Goal: Task Accomplishment & Management: Manage account settings

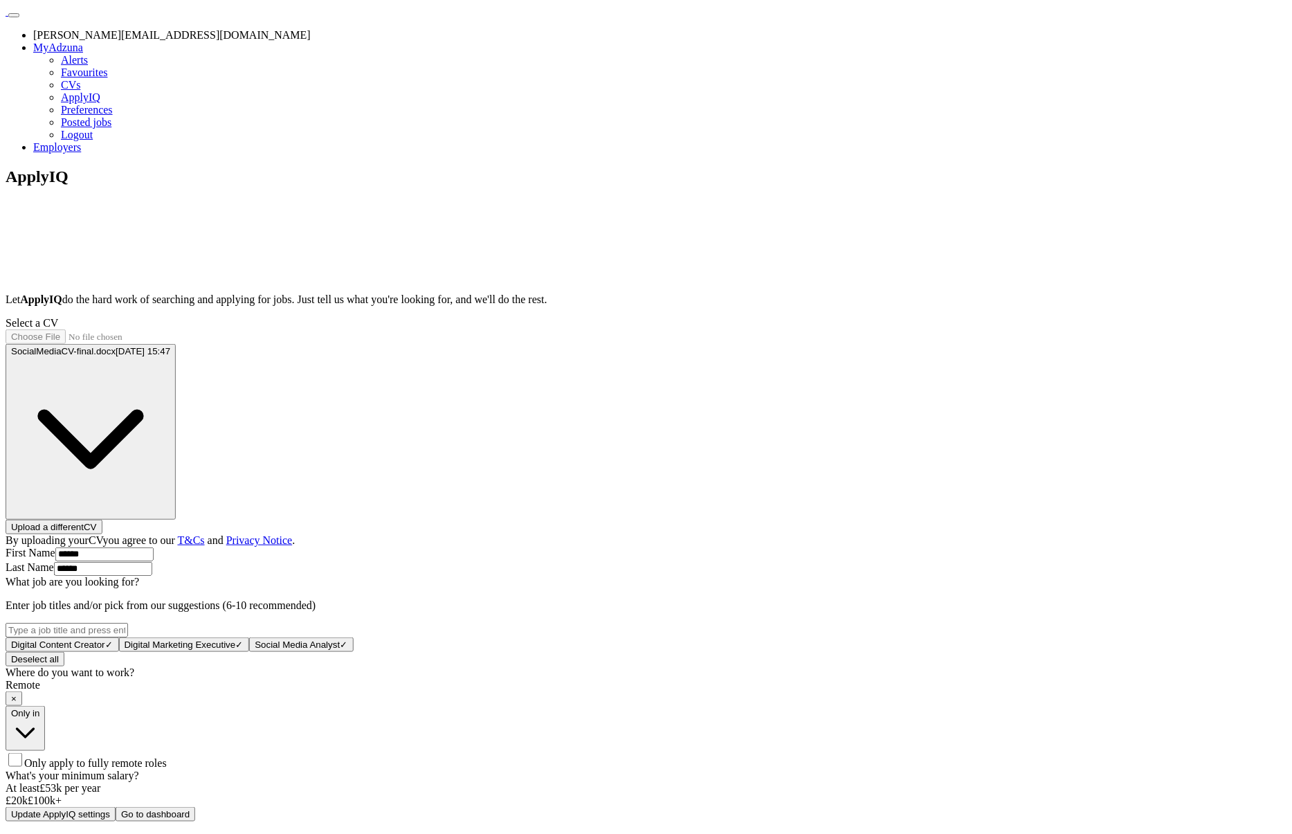
click at [1166, 435] on div "ApplyIQ Let ApplyIQ do the hard work of searching and applying for jobs. Just t…" at bounding box center [646, 495] width 1281 height 655
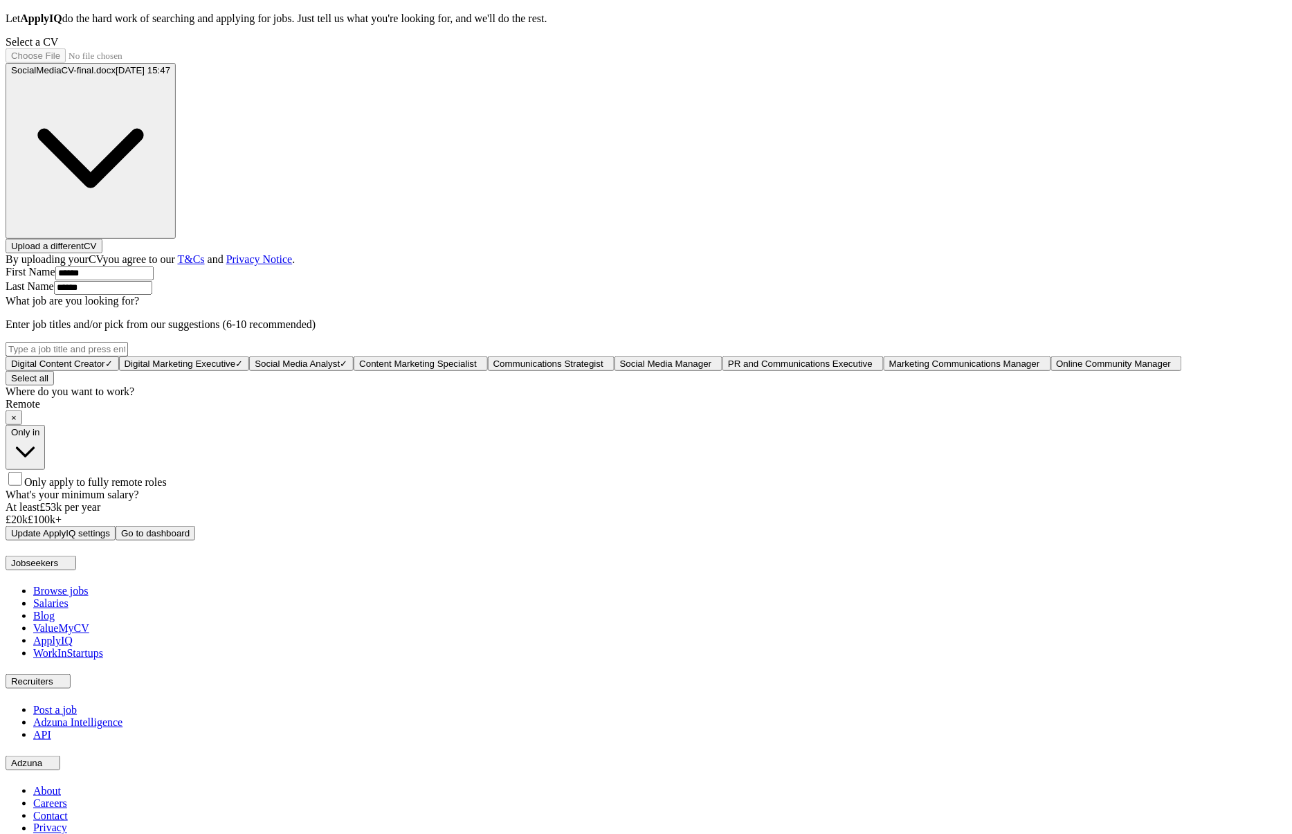
scroll to position [413, 0]
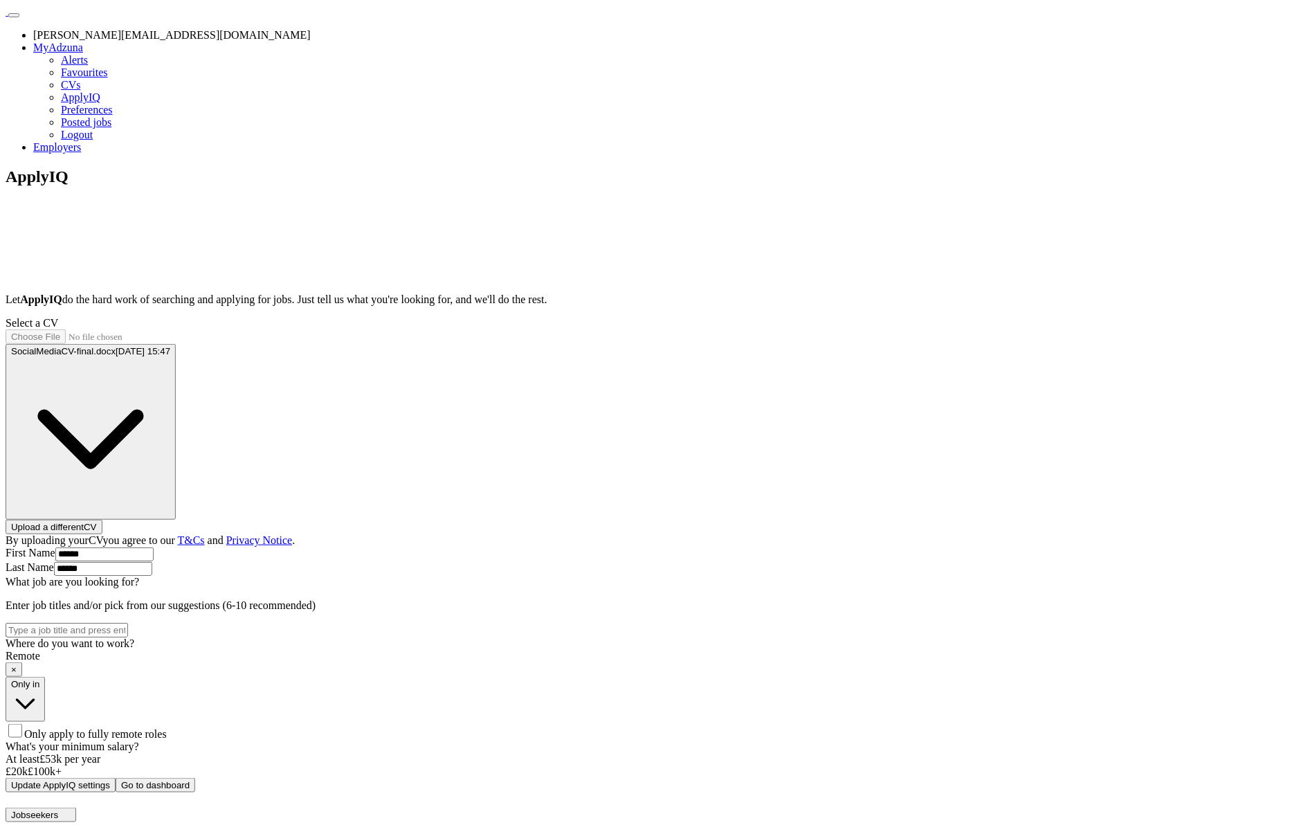
scroll to position [371, 0]
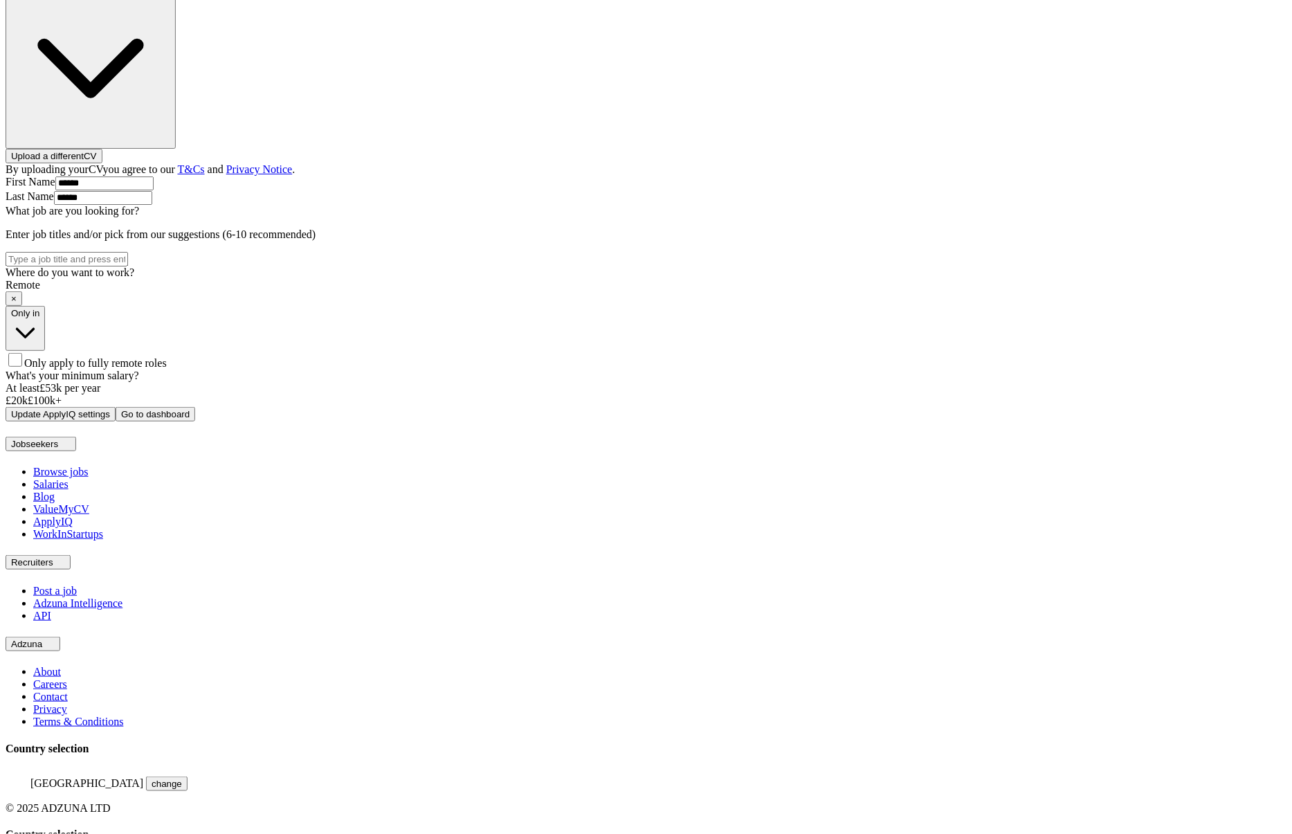
click at [1018, 214] on div "ApplyIQ Let ApplyIQ do the hard work of searching and applying for jobs. Just t…" at bounding box center [646, 109] width 1281 height 626
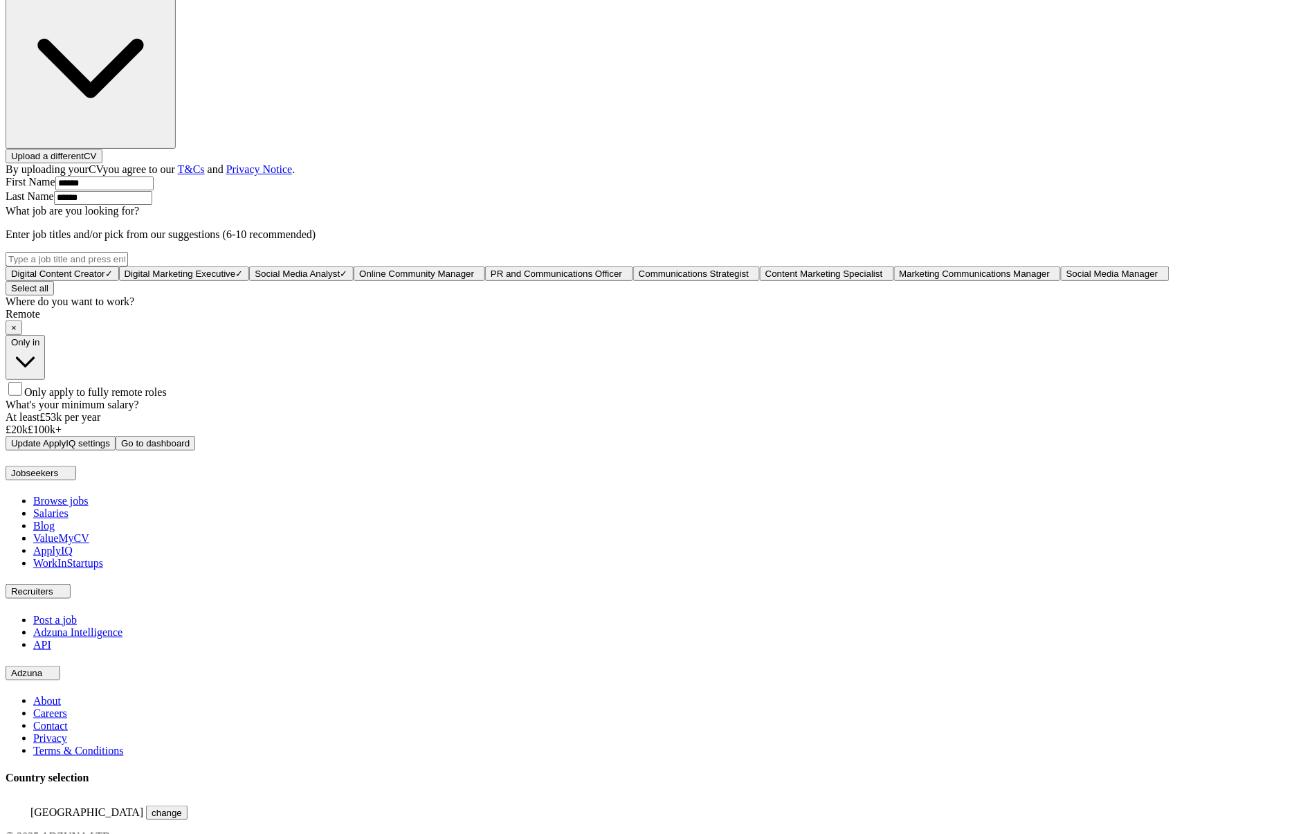
click at [183, 451] on div "ApplyIQ Let ApplyIQ do the hard work of searching and applying for jobs. Just t…" at bounding box center [646, 123] width 1281 height 655
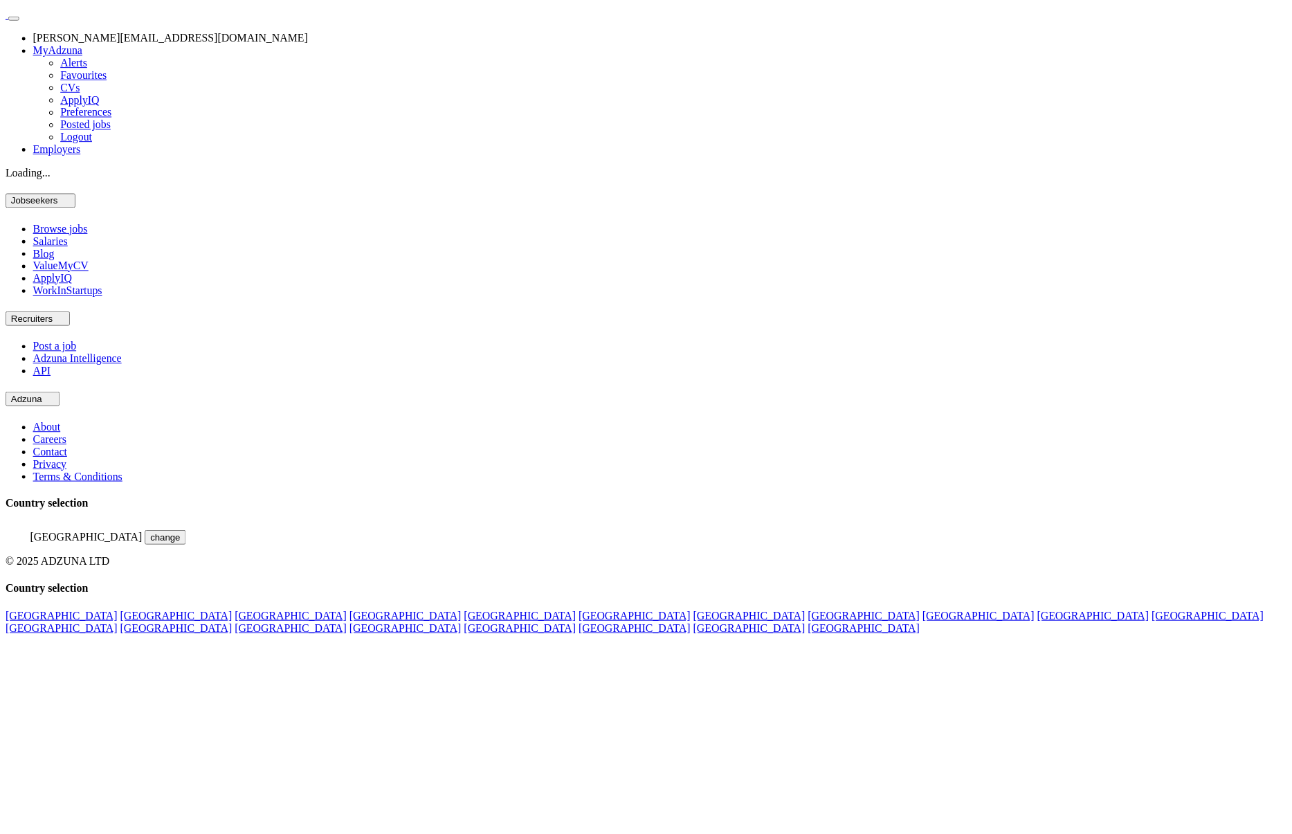
scroll to position [371, 0]
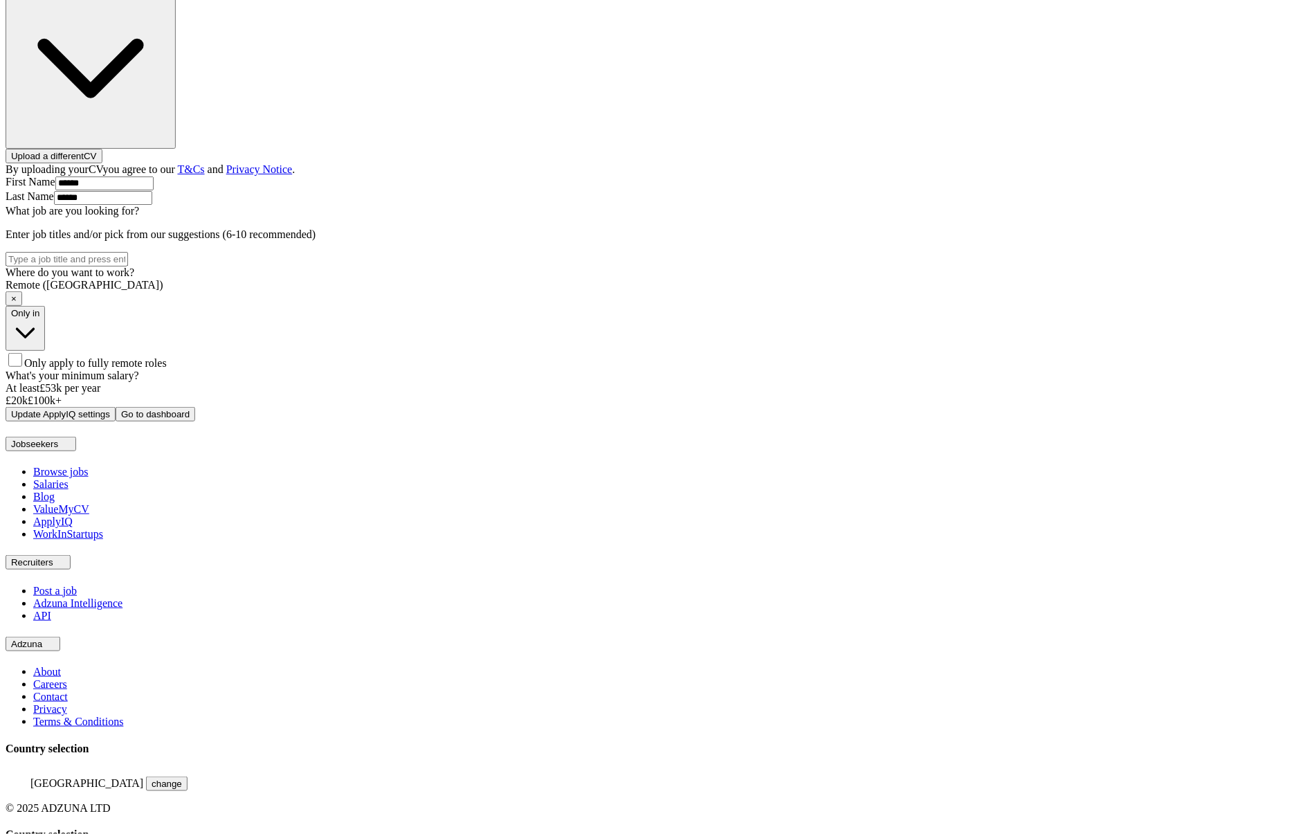
click at [167, 369] on span "Only apply to fully remote roles" at bounding box center [95, 363] width 143 height 12
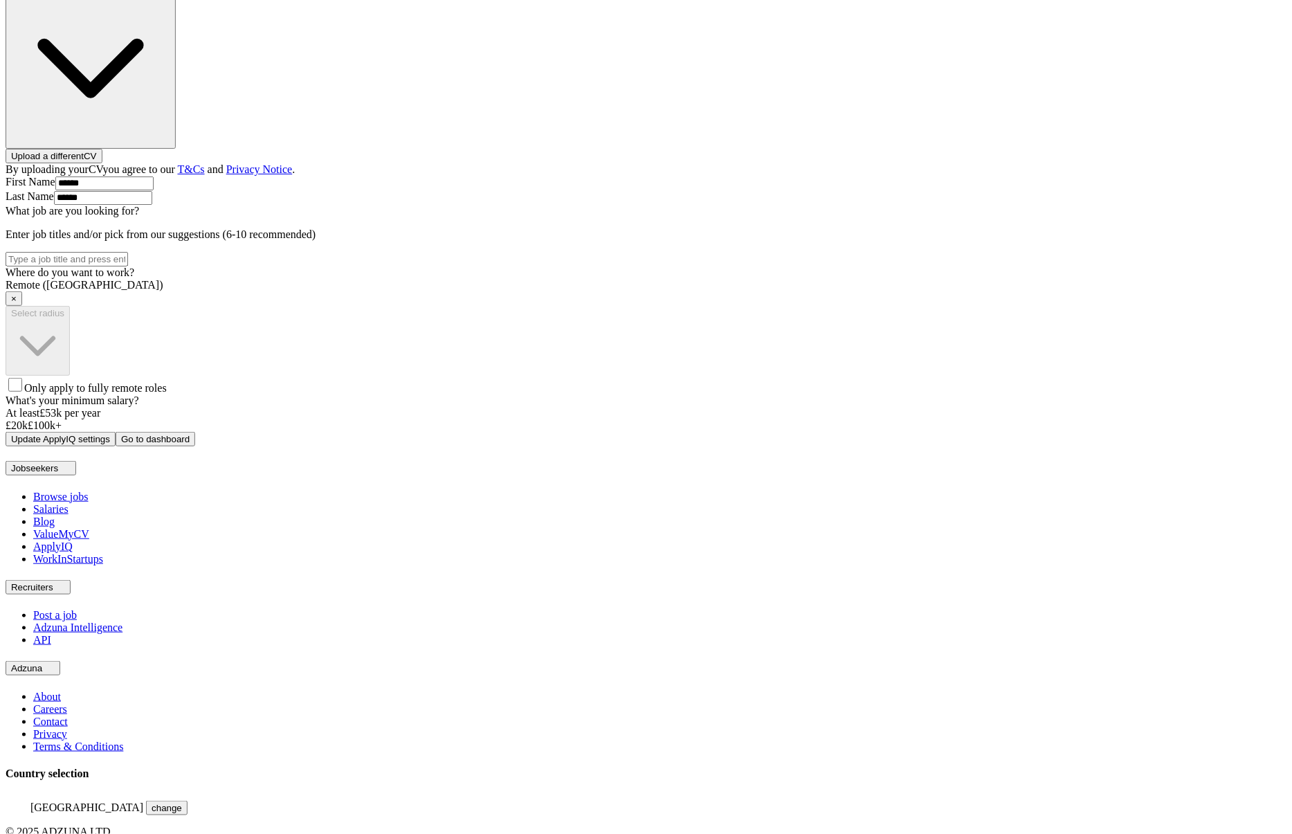
click at [167, 394] on span "Only apply to fully remote roles" at bounding box center [95, 388] width 143 height 12
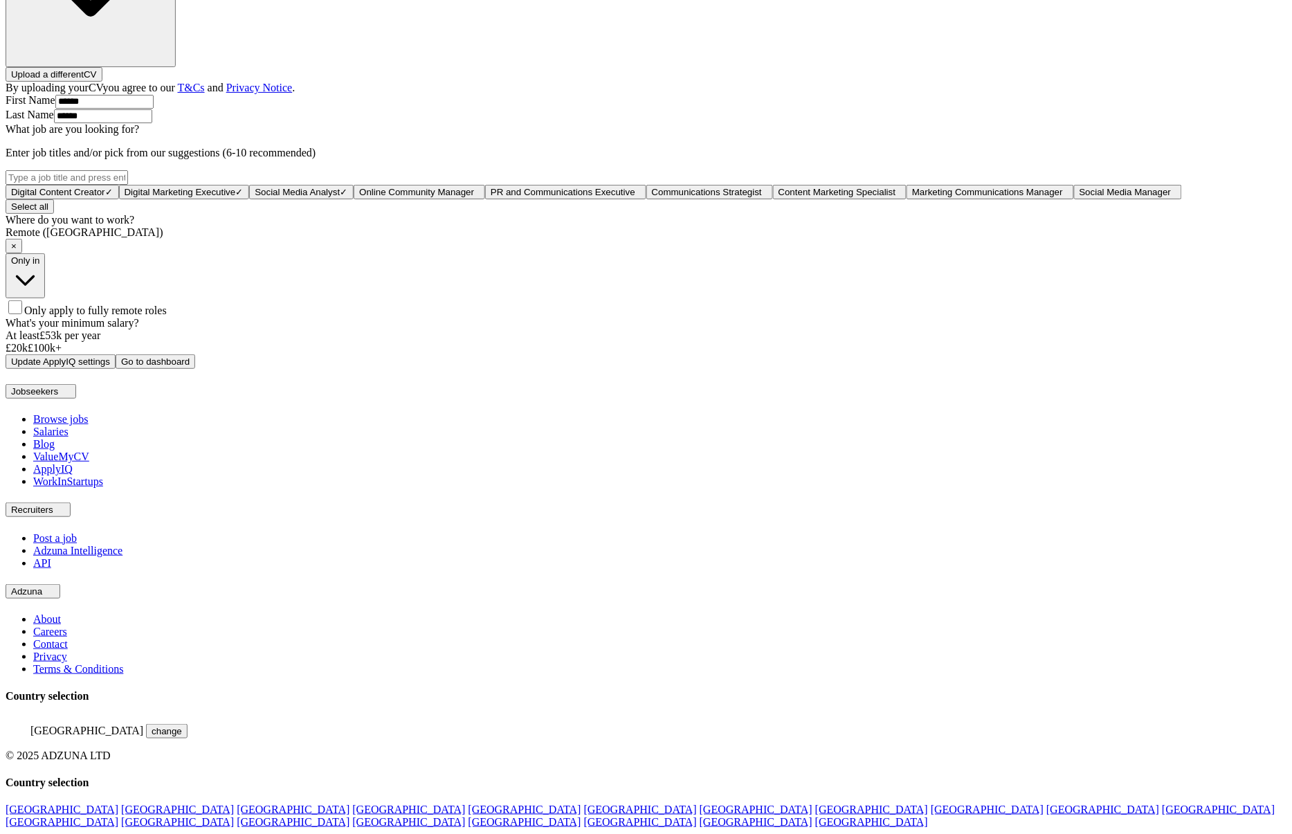
scroll to position [552, 0]
click at [1052, 370] on div "ApplyIQ Let ApplyIQ do the hard work of searching and applying for jobs. Just t…" at bounding box center [646, 42] width 1281 height 655
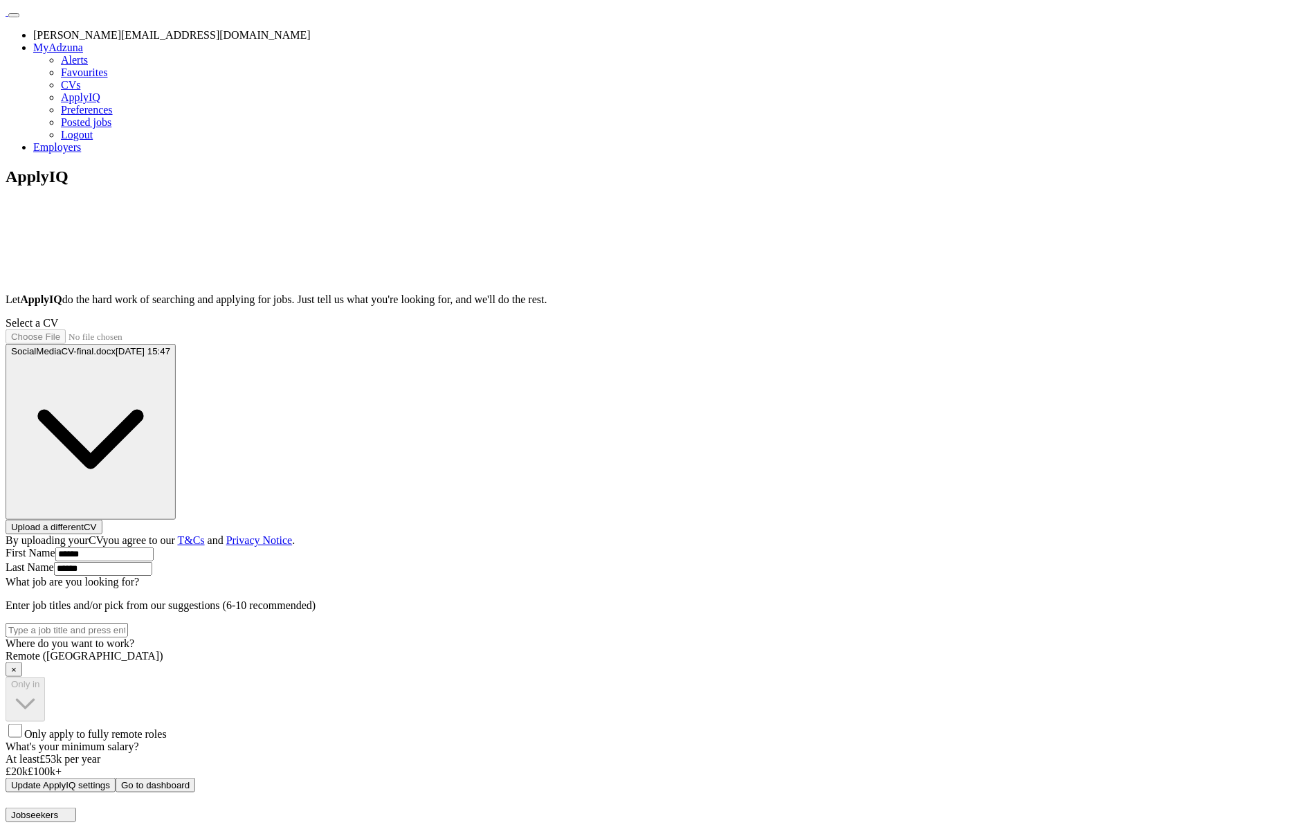
scroll to position [371, 0]
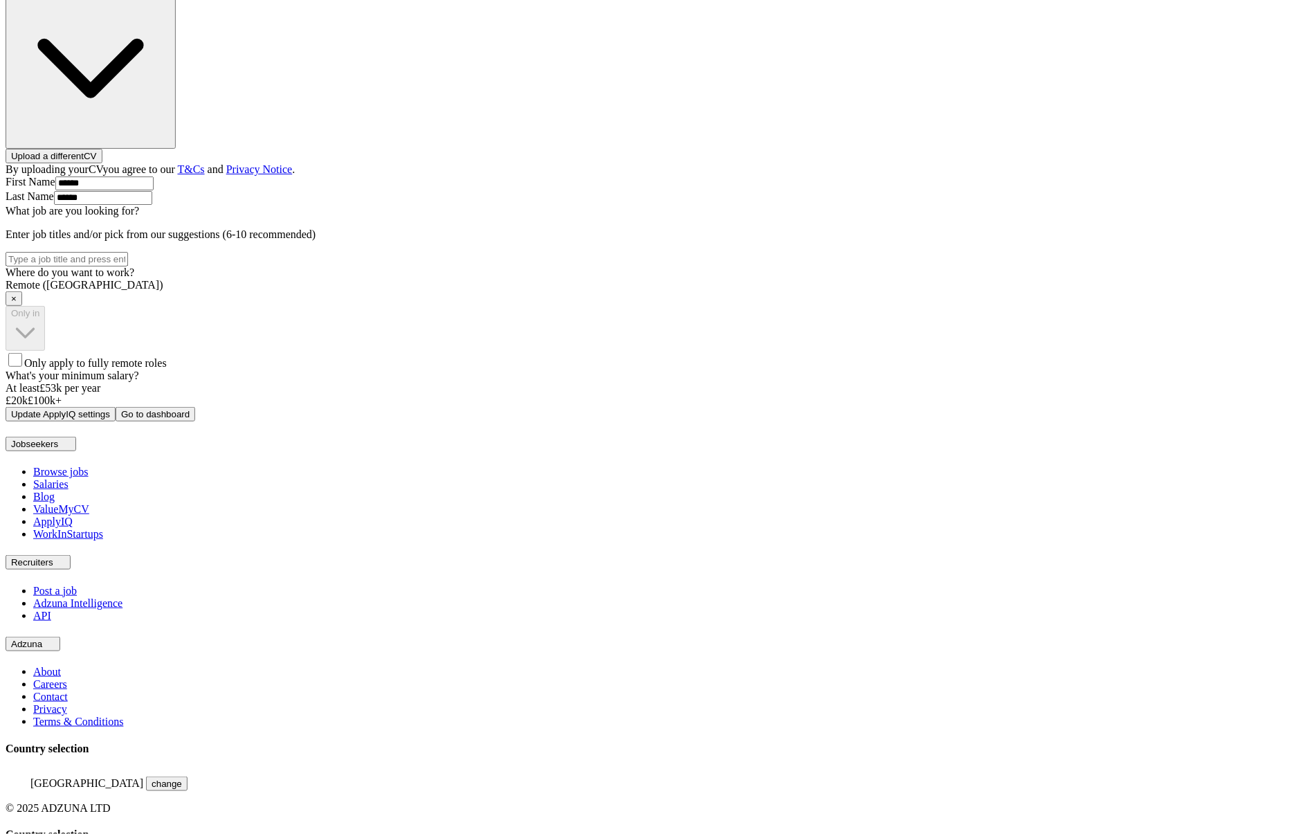
click at [17, 304] on span "×" at bounding box center [14, 299] width 6 height 10
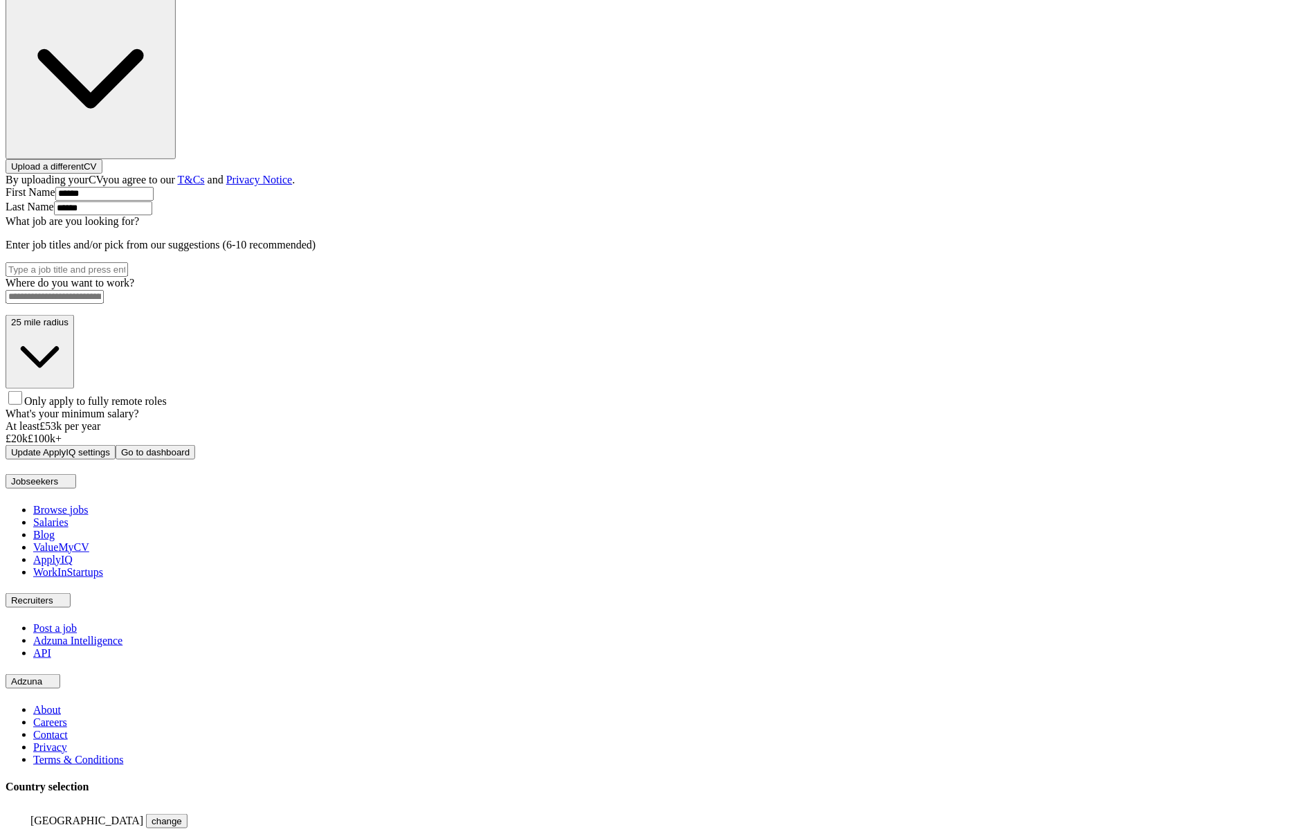
click at [104, 304] on input at bounding box center [55, 297] width 98 height 14
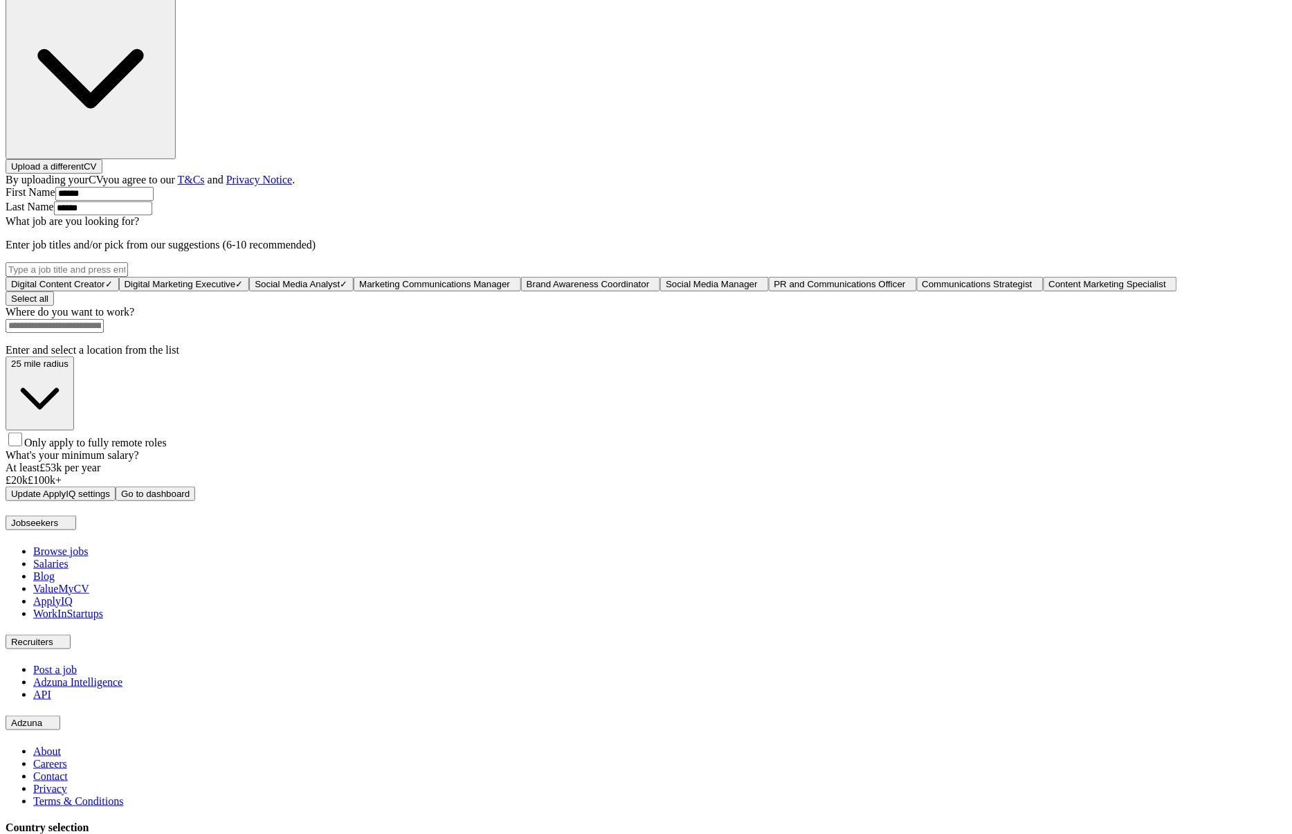
click at [654, 449] on div "25 mile radius Only apply to fully remote roles" at bounding box center [646, 403] width 1281 height 93
click at [963, 493] on div "ApplyIQ Let ApplyIQ do the hard work of searching and applying for jobs. Just t…" at bounding box center [646, 154] width 1281 height 694
click at [104, 333] on input at bounding box center [55, 326] width 98 height 14
click at [167, 449] on span "Only apply to fully remote roles" at bounding box center [95, 443] width 143 height 12
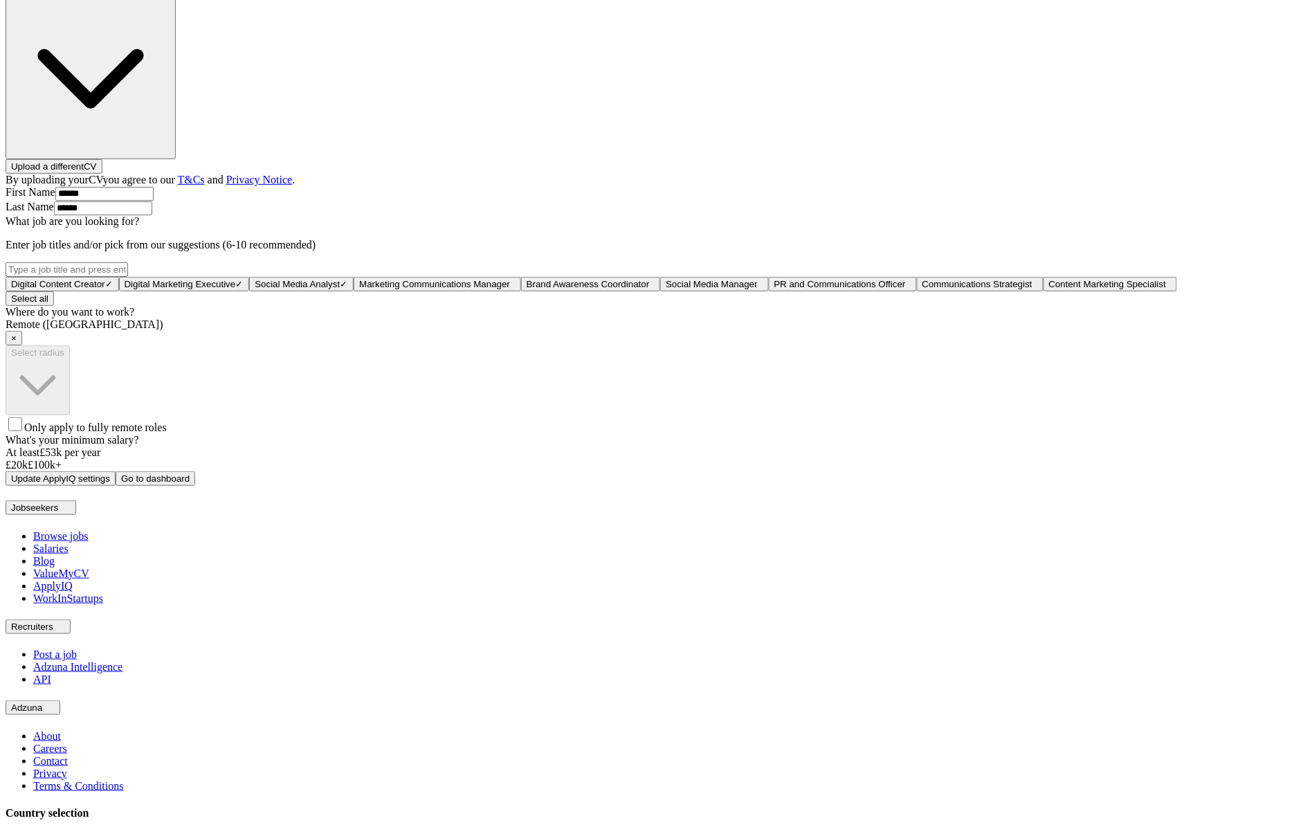
click at [17, 343] on span "×" at bounding box center [14, 338] width 6 height 10
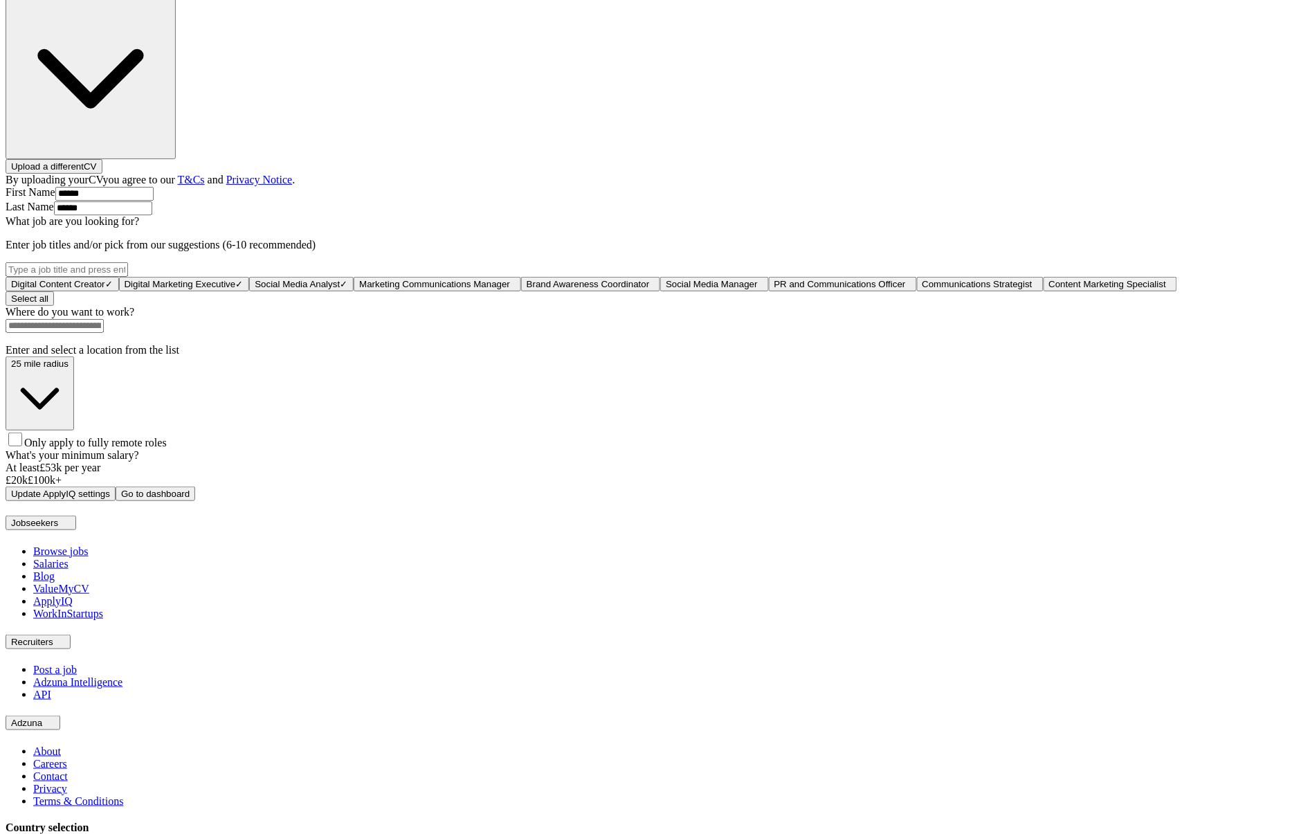
click at [986, 501] on div "ApplyIQ Let ApplyIQ do the hard work of searching and applying for jobs. Just t…" at bounding box center [646, 154] width 1281 height 694
click at [1061, 501] on div "ApplyIQ Let ApplyIQ do the hard work of searching and applying for jobs. Just t…" at bounding box center [646, 154] width 1281 height 694
click at [967, 392] on div "ApplyIQ Let ApplyIQ do the hard work of searching and applying for jobs. Just t…" at bounding box center [646, 154] width 1281 height 694
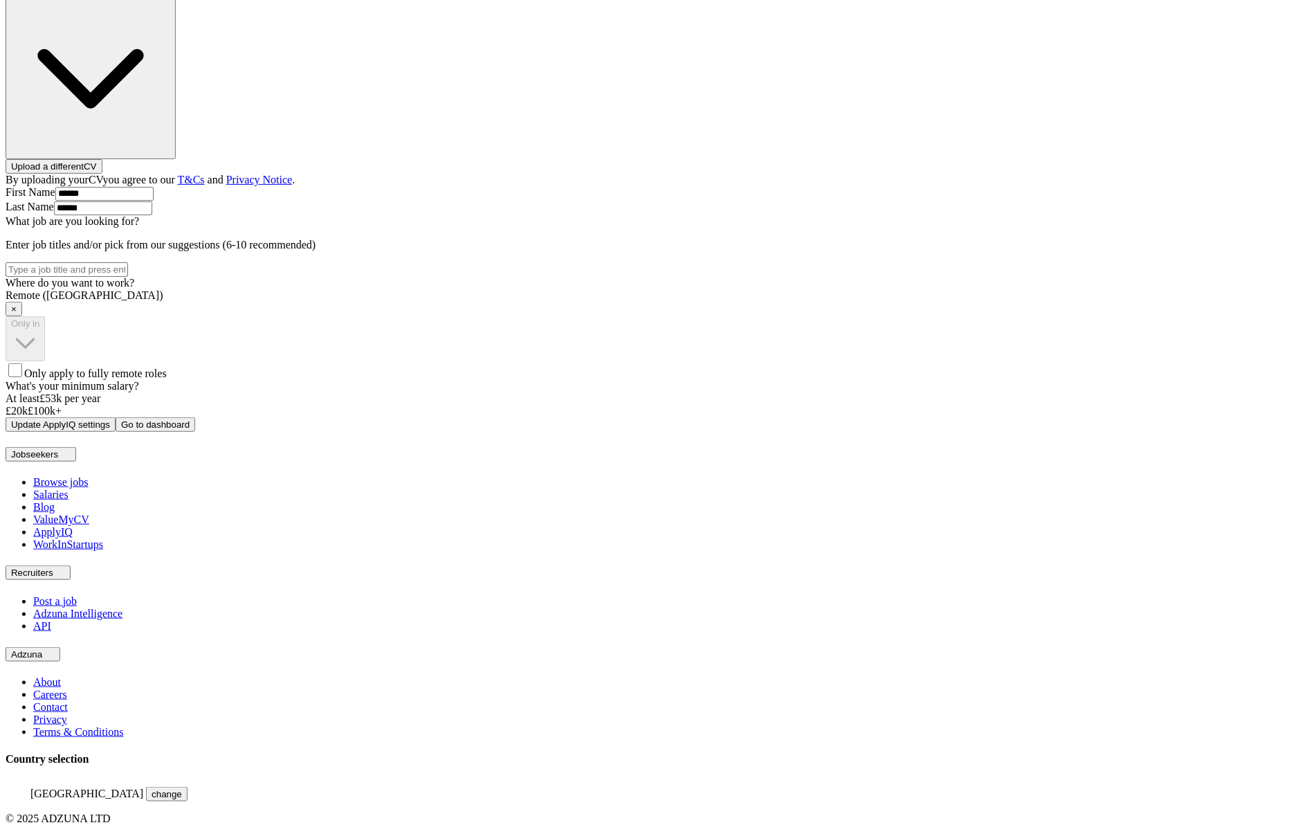
scroll to position [361, 0]
click at [17, 314] on span "×" at bounding box center [14, 309] width 6 height 10
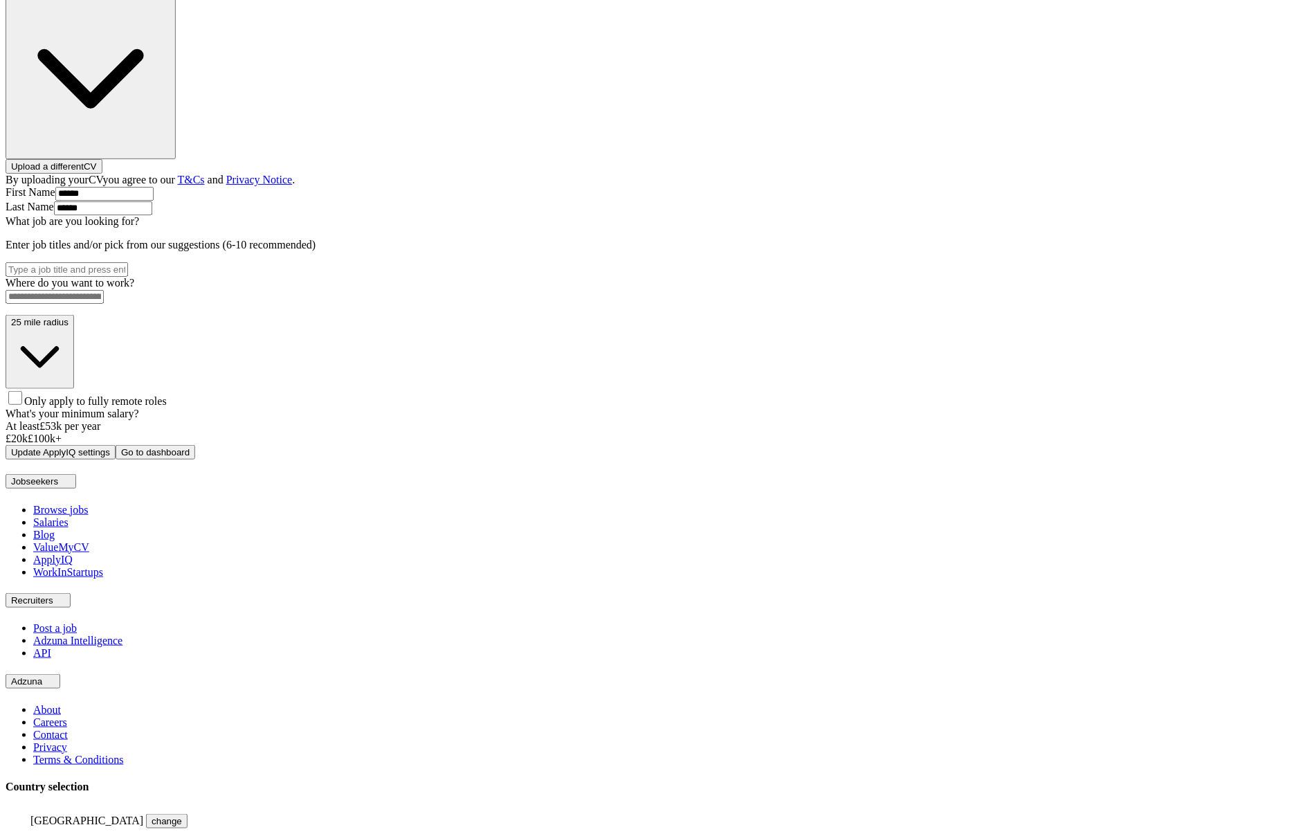
click at [104, 304] on input at bounding box center [55, 297] width 98 height 14
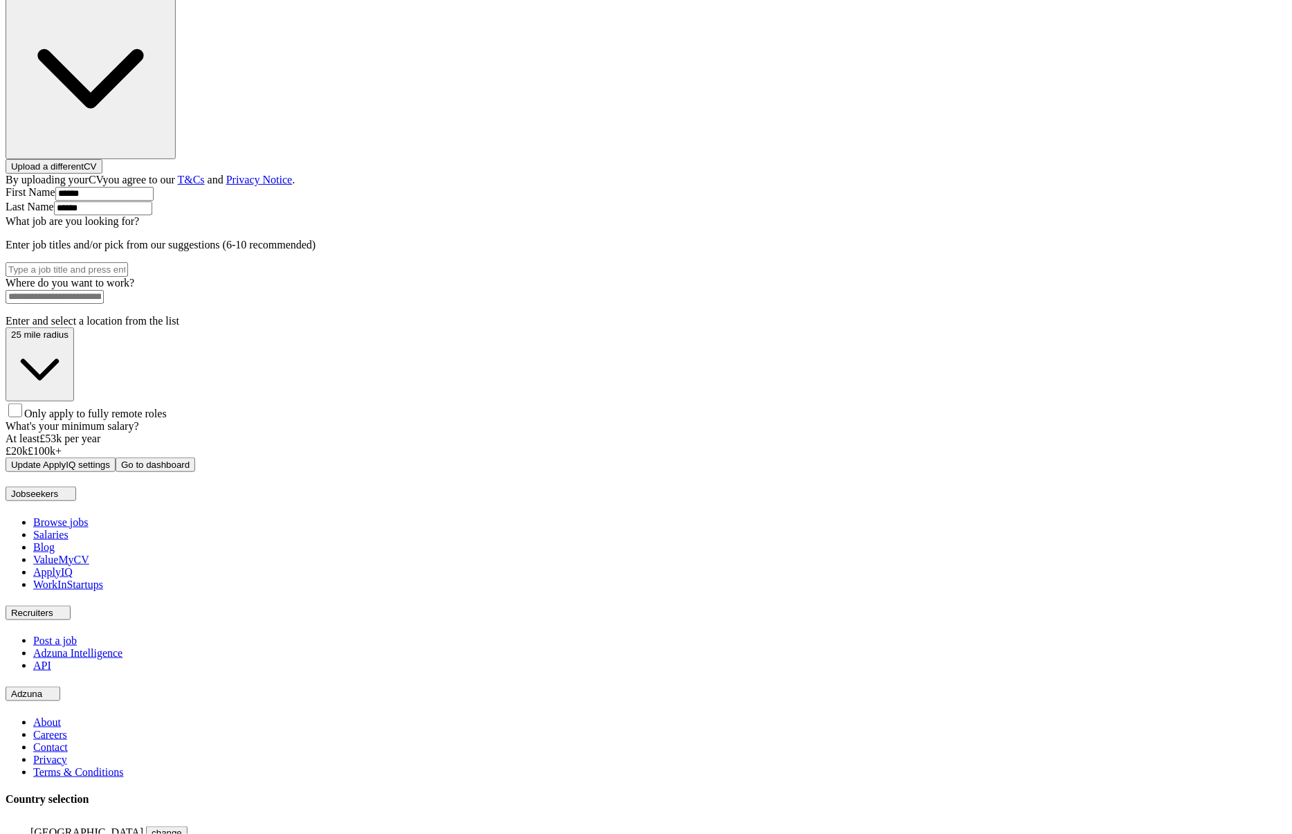
click at [1142, 472] on div "ApplyIQ Let ApplyIQ do the hard work of searching and applying for jobs. Just t…" at bounding box center [646, 139] width 1281 height 665
click at [104, 304] on input at bounding box center [55, 297] width 98 height 14
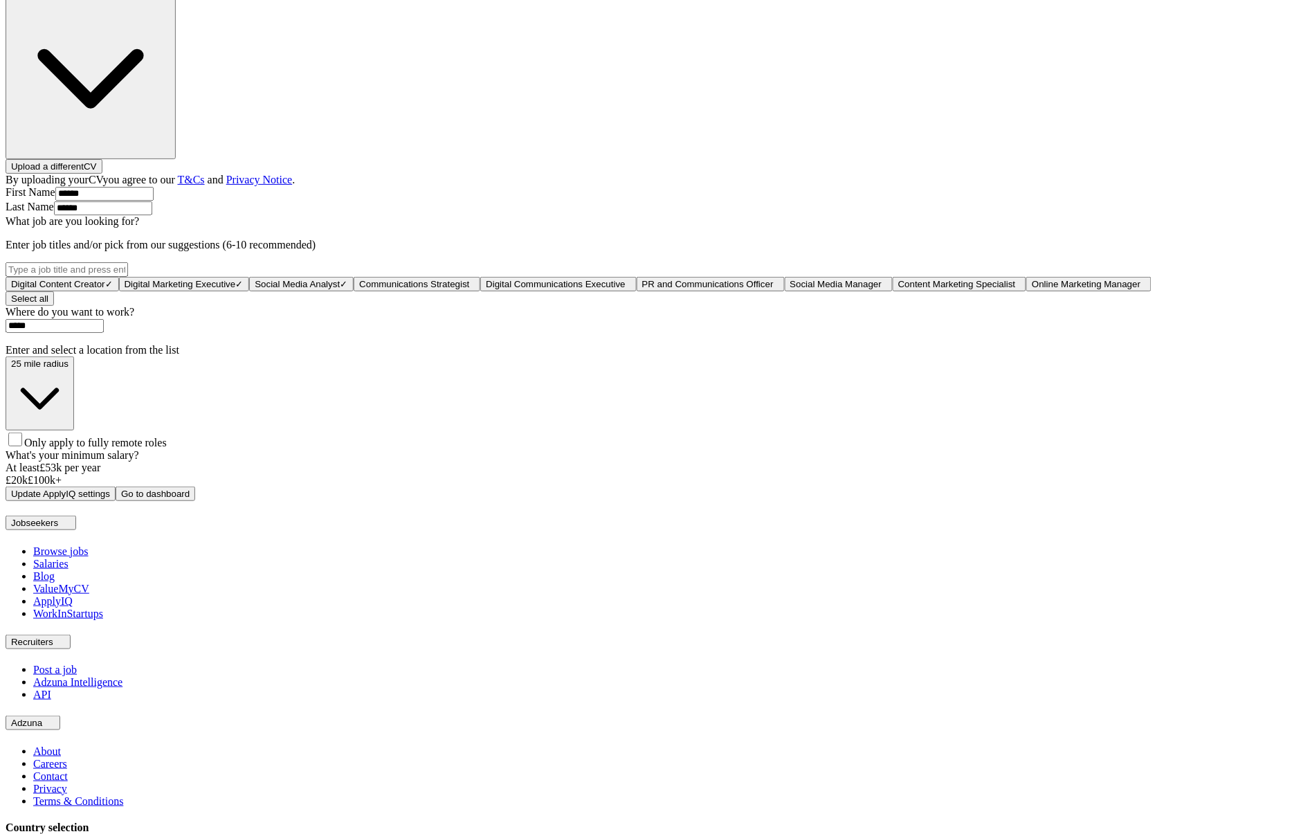
type input "******"
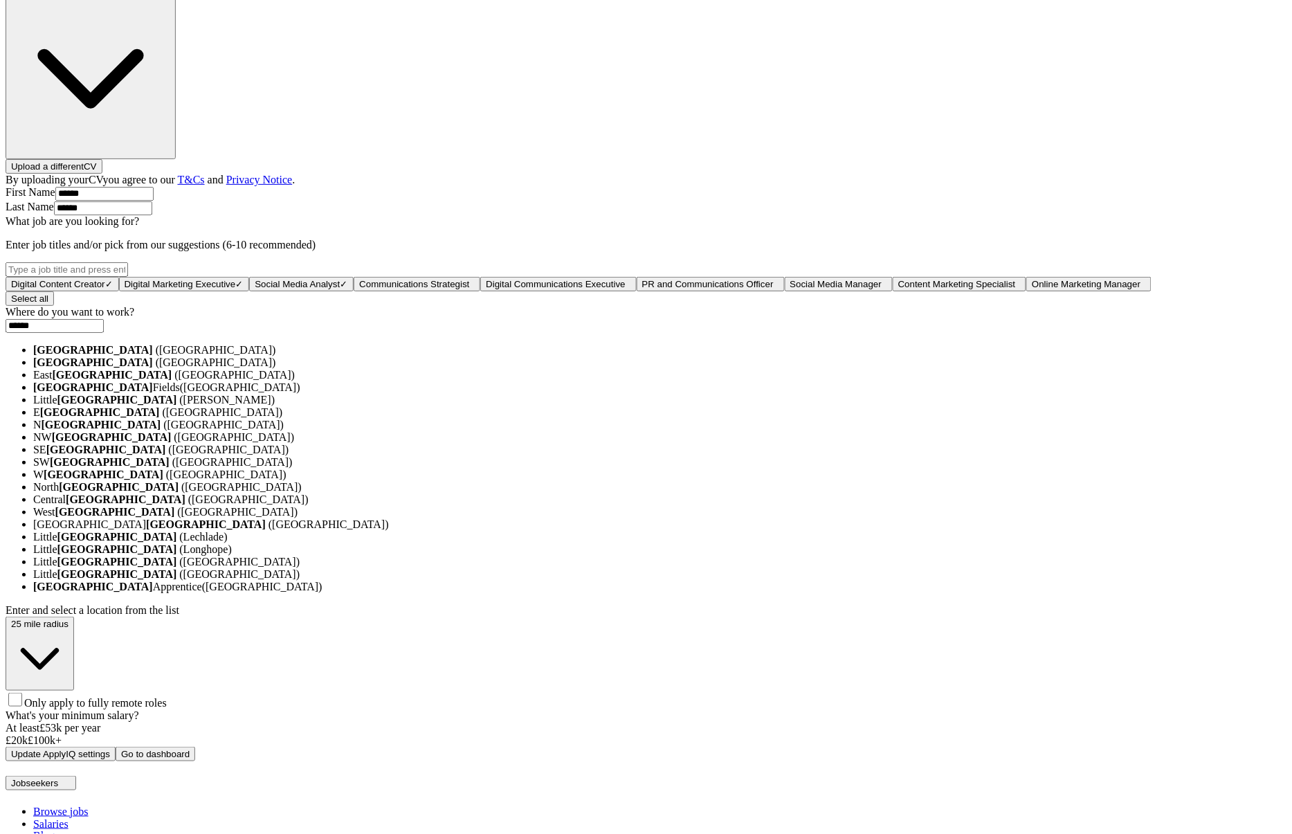
click at [550, 357] on li "[GEOGRAPHIC_DATA] ([GEOGRAPHIC_DATA])" at bounding box center [660, 350] width 1254 height 12
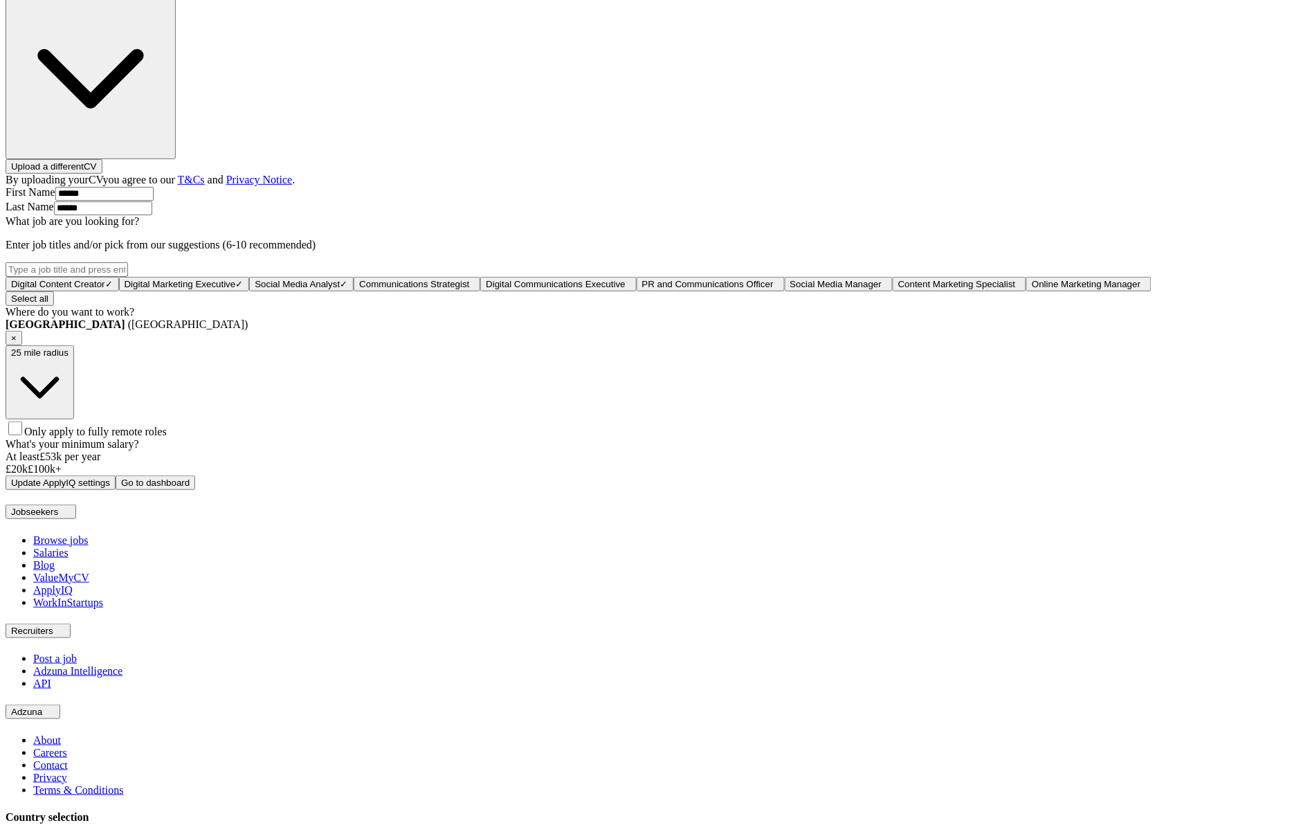
click at [969, 490] on div "ApplyIQ Let ApplyIQ do the hard work of searching and applying for jobs. Just t…" at bounding box center [646, 148] width 1281 height 683
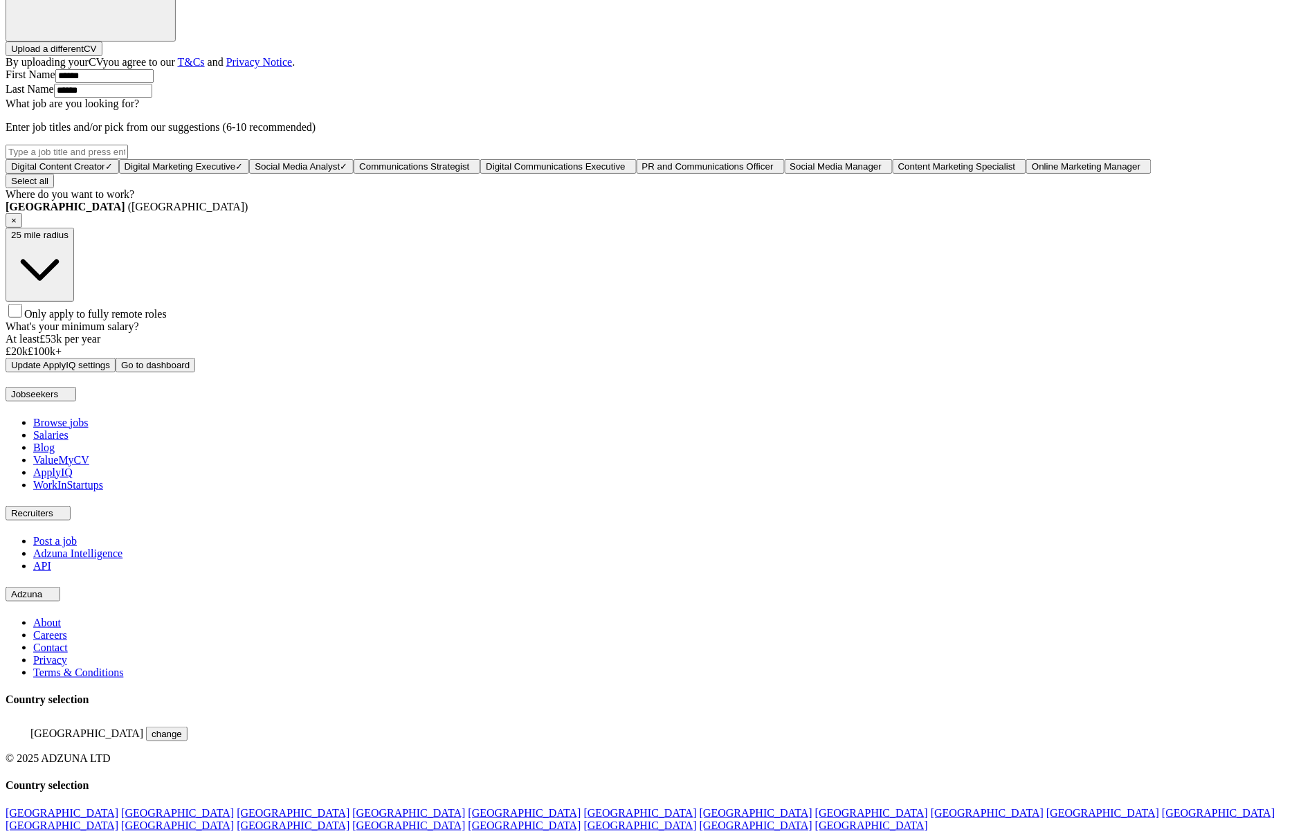
scroll to position [597, 0]
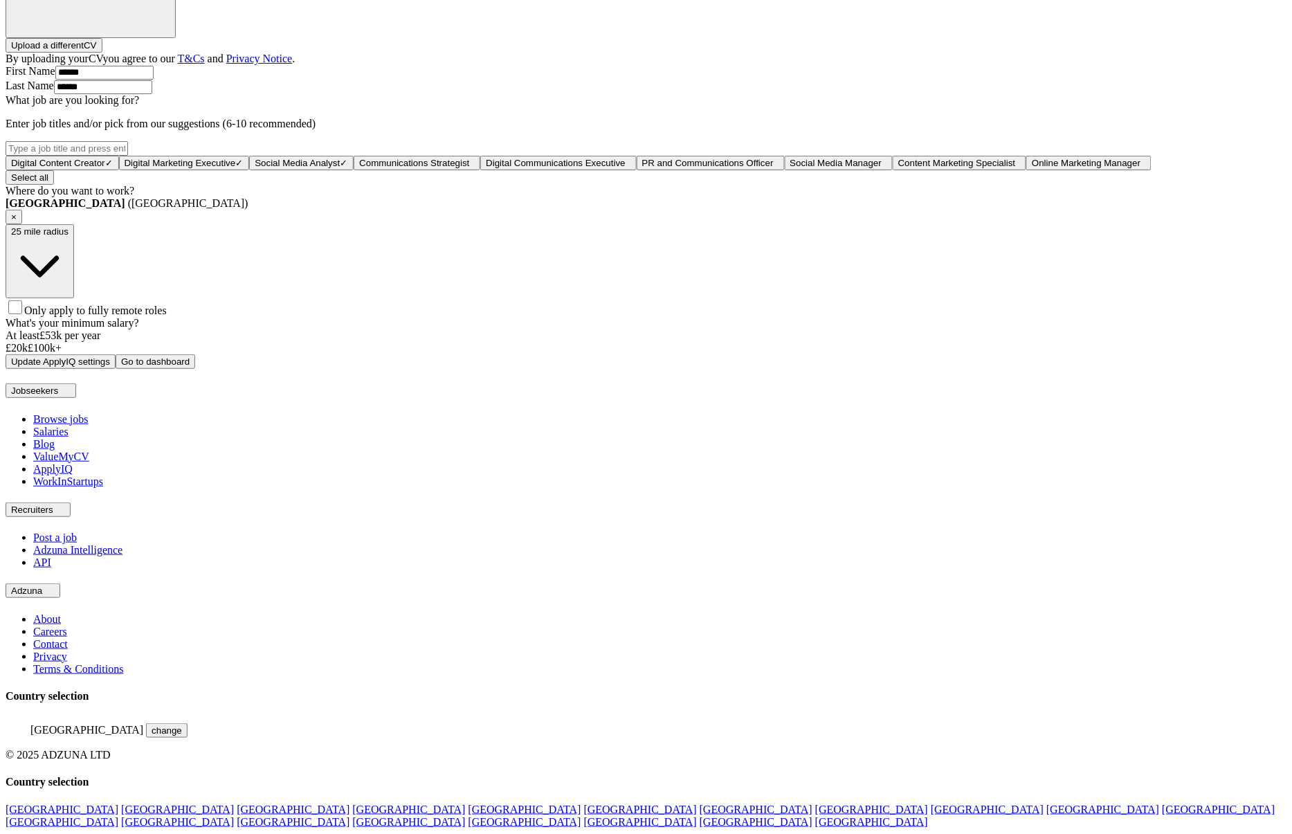
click at [116, 369] on button "Update ApplyIQ settings" at bounding box center [61, 361] width 110 height 15
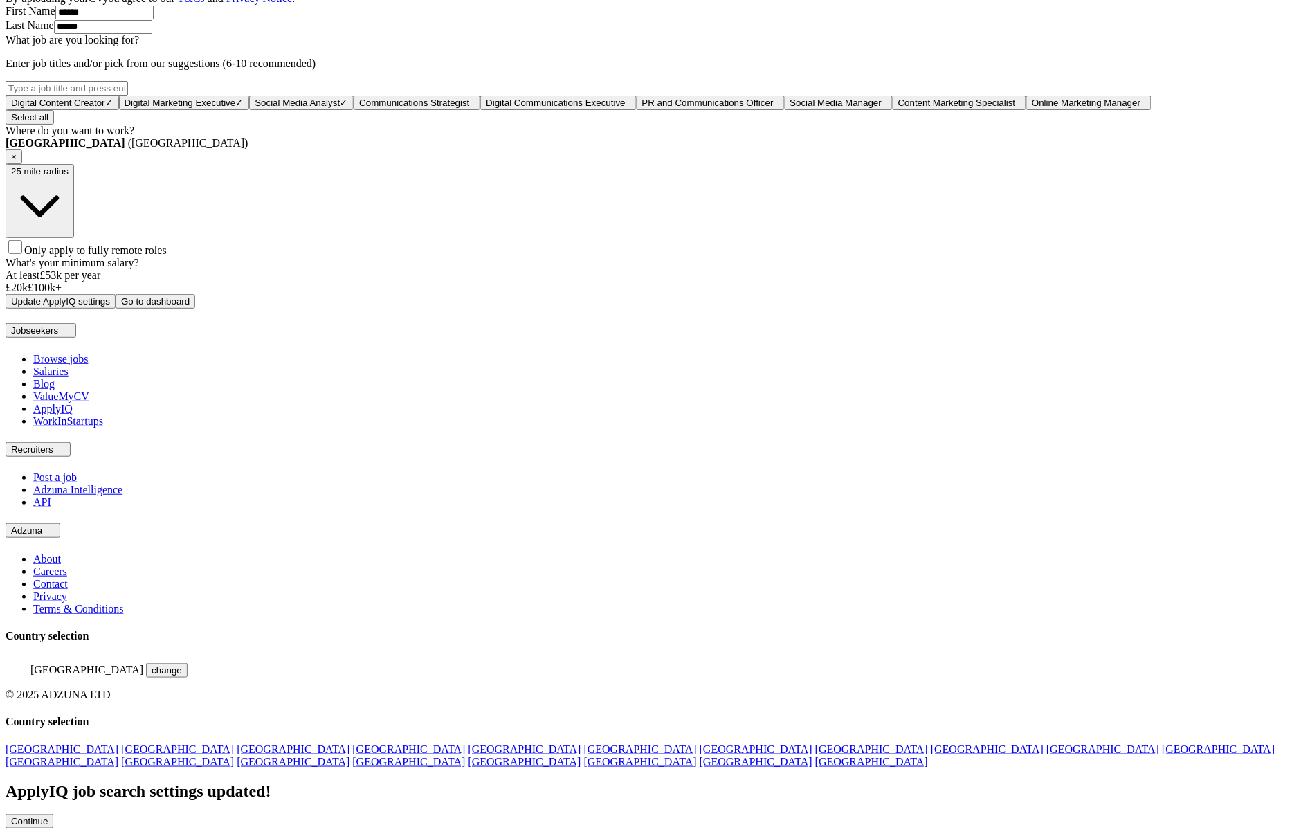
click at [53, 814] on button "Continue" at bounding box center [30, 821] width 48 height 15
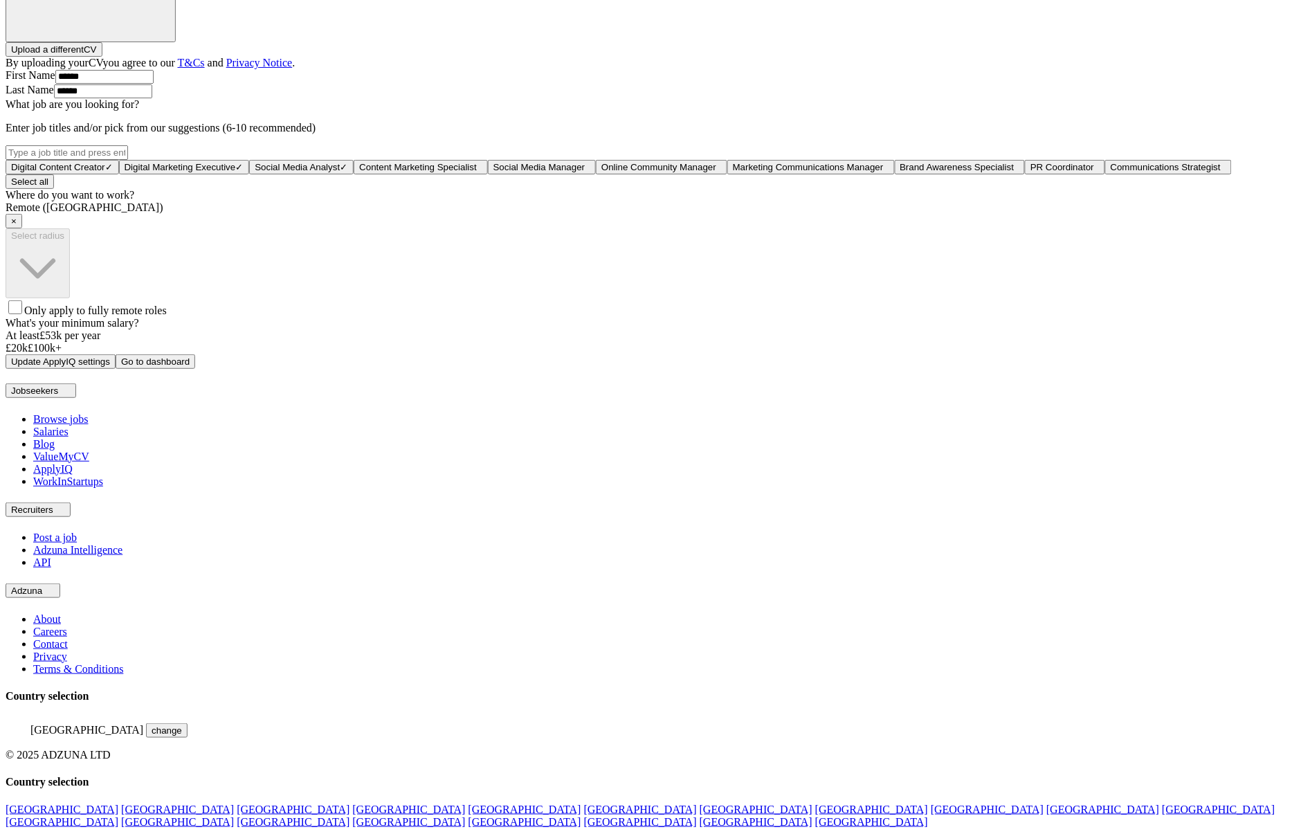
scroll to position [564, 0]
click at [116, 369] on button "Update ApplyIQ settings" at bounding box center [61, 361] width 110 height 15
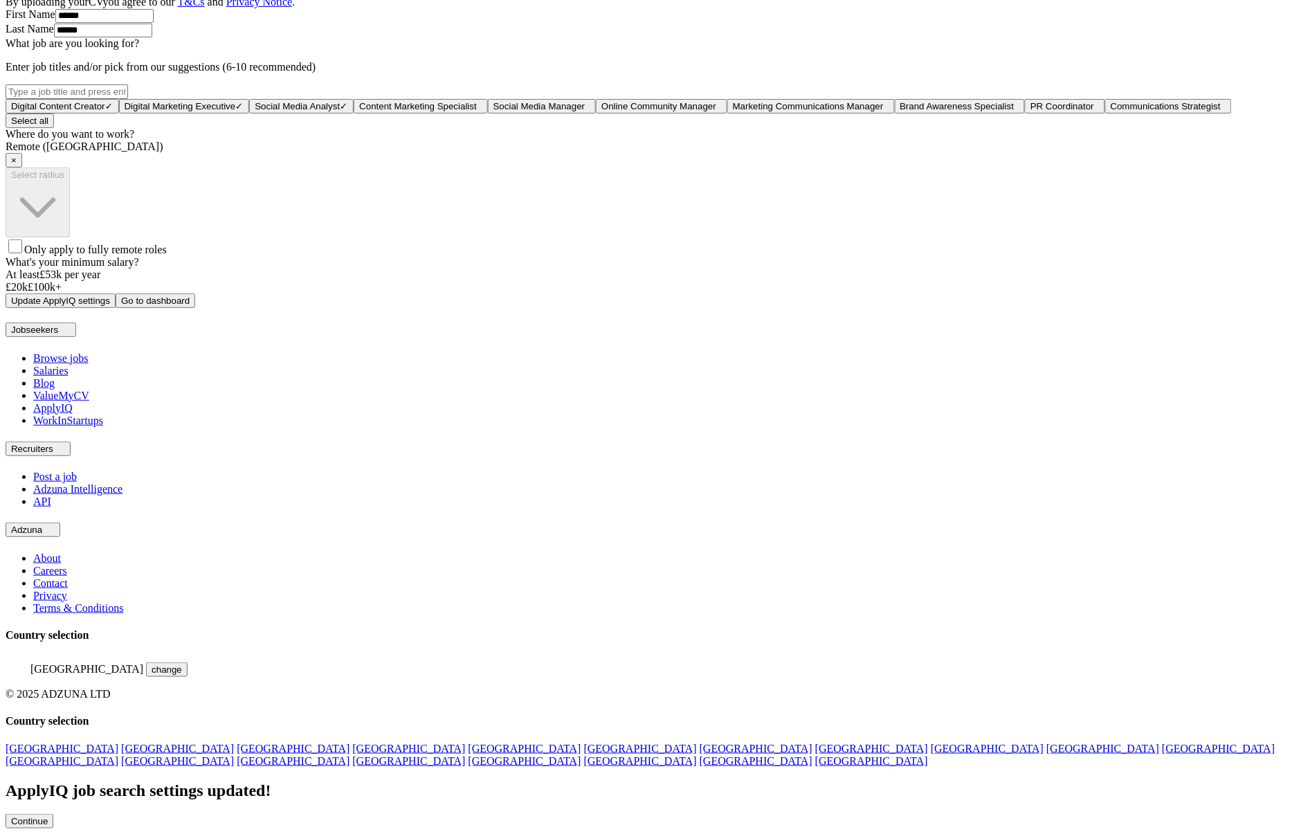
click at [607, 782] on div "ApplyIQ job search settings updated! Continue" at bounding box center [646, 805] width 1281 height 47
click at [53, 814] on button "Continue" at bounding box center [30, 821] width 48 height 15
